Goal: Contribute content

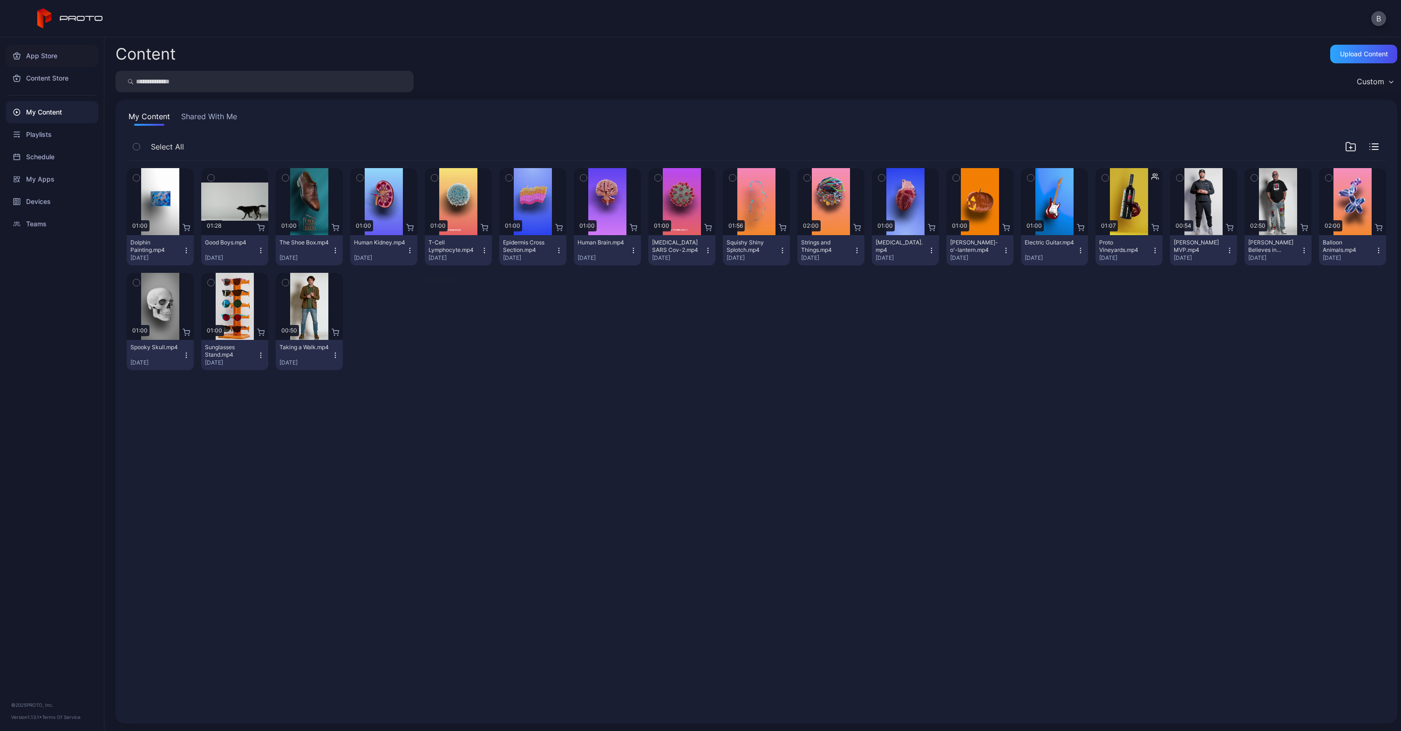
click at [46, 56] on div "App Store" at bounding box center [52, 56] width 93 height 22
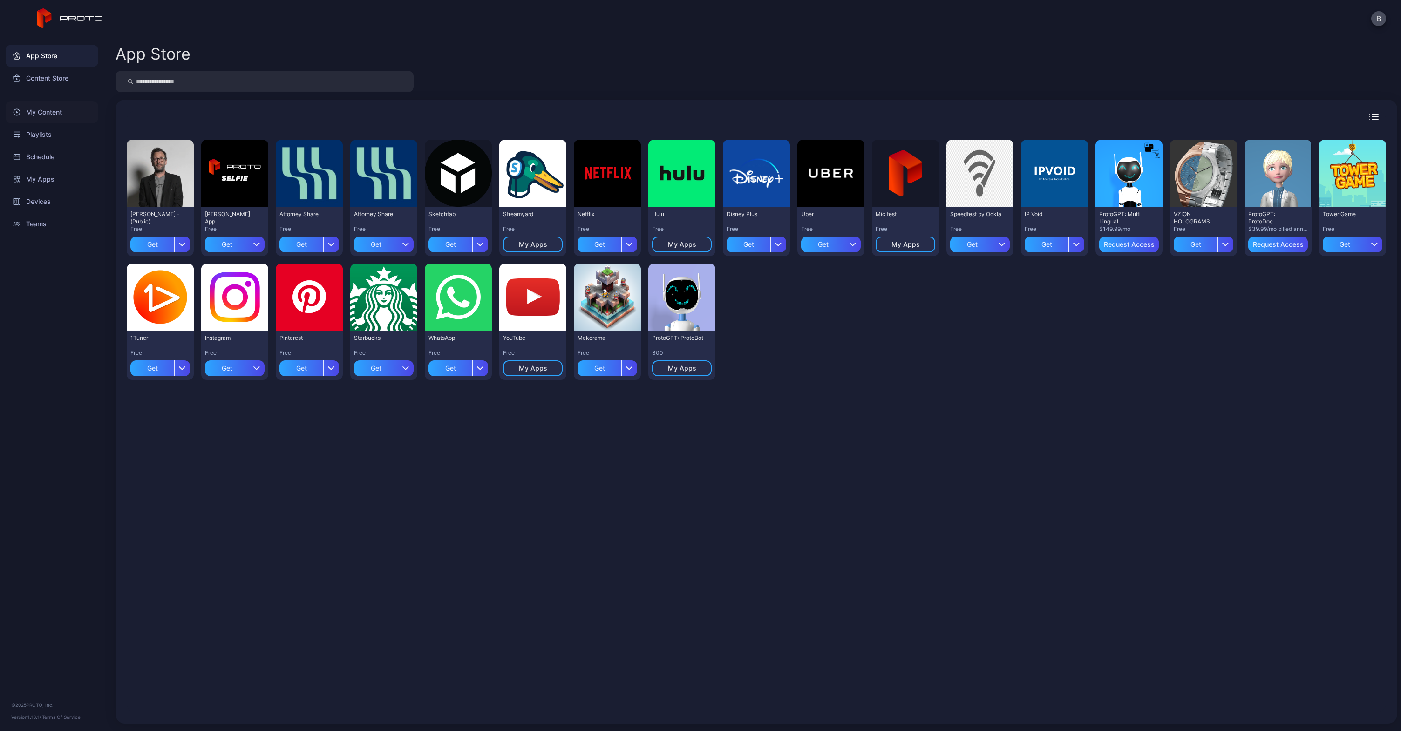
click at [49, 109] on div "My Content" at bounding box center [52, 112] width 93 height 22
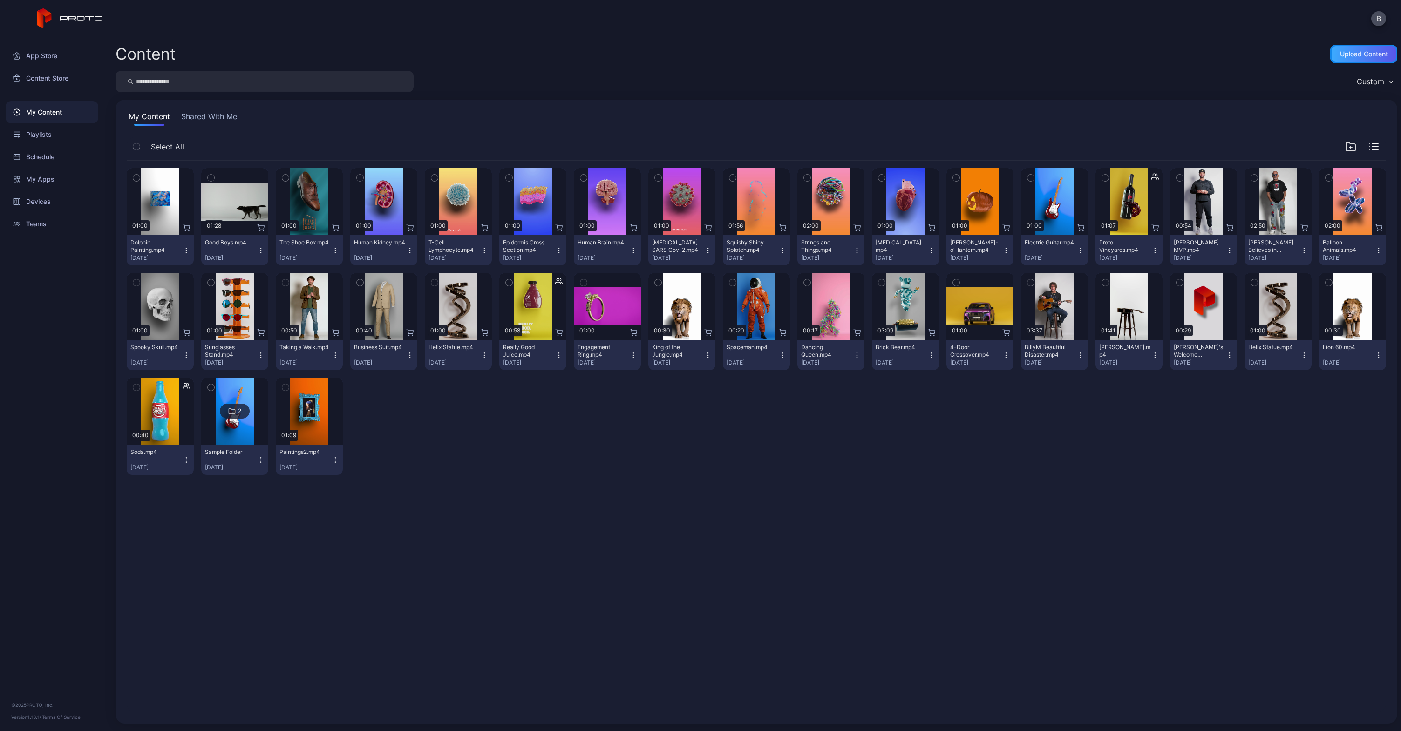
click at [1340, 54] on div "Upload Content" at bounding box center [1364, 53] width 48 height 7
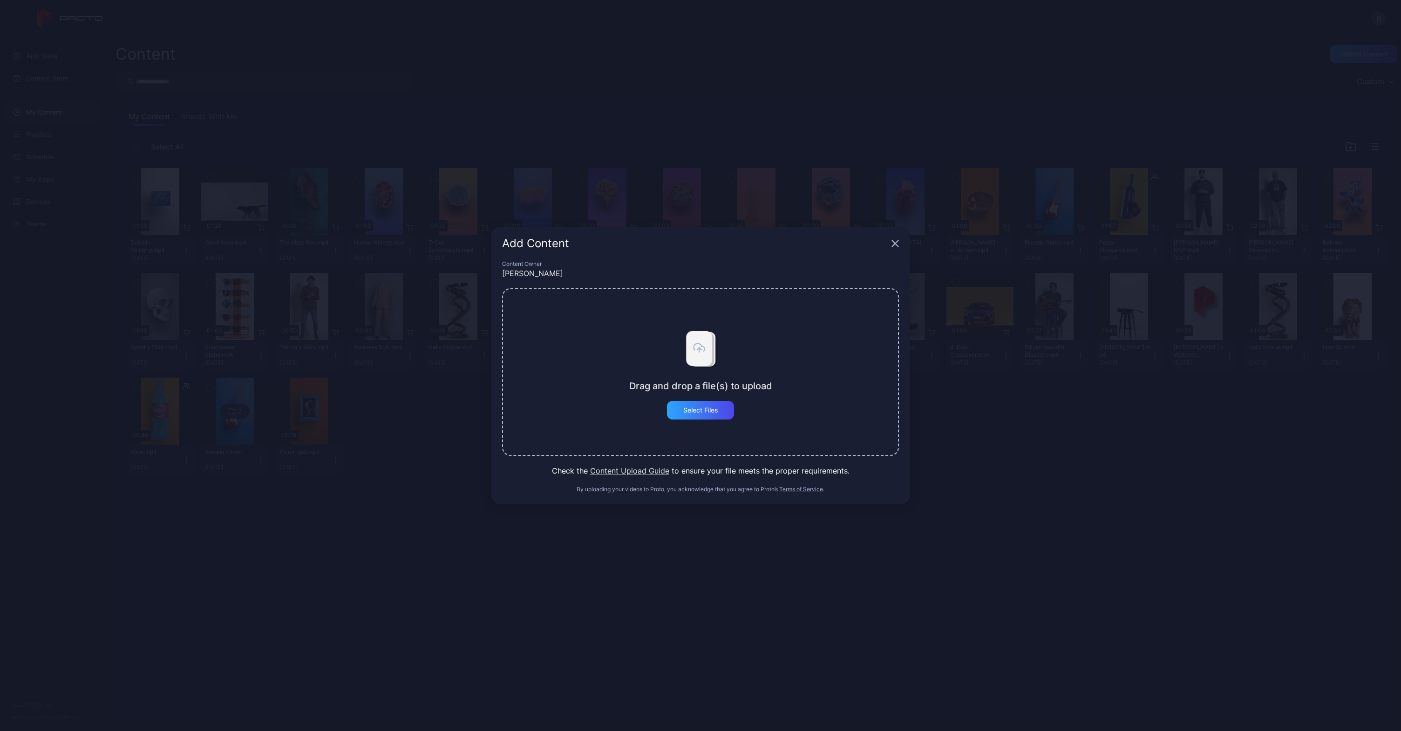
drag, startPoint x: 782, startPoint y: 108, endPoint x: 771, endPoint y: 112, distance: 12.4
click at [782, 108] on div "Add Content Content Owner [PERSON_NAME] Drag and drop a file(s) to upload Selec…" at bounding box center [700, 365] width 1401 height 731
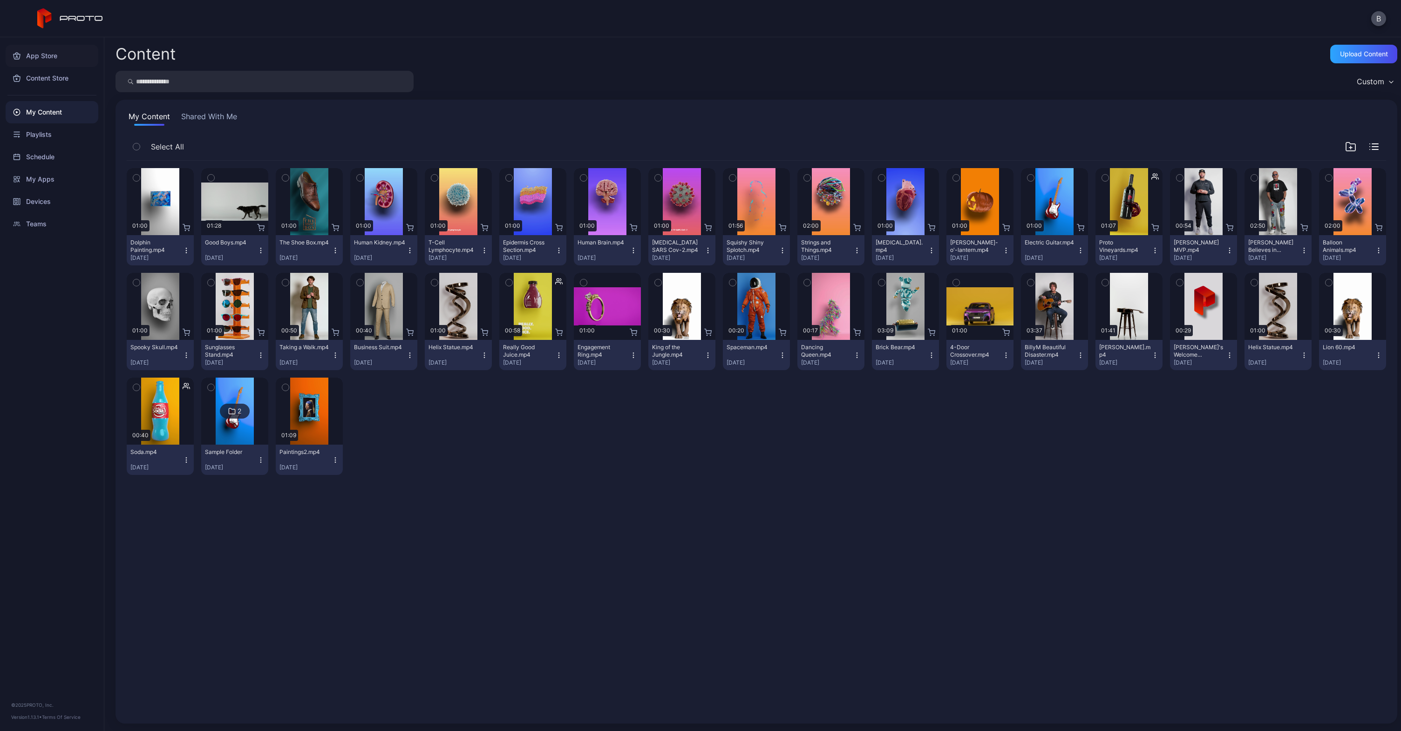
click at [35, 60] on div "App Store" at bounding box center [52, 56] width 93 height 22
